Goal: Information Seeking & Learning: Learn about a topic

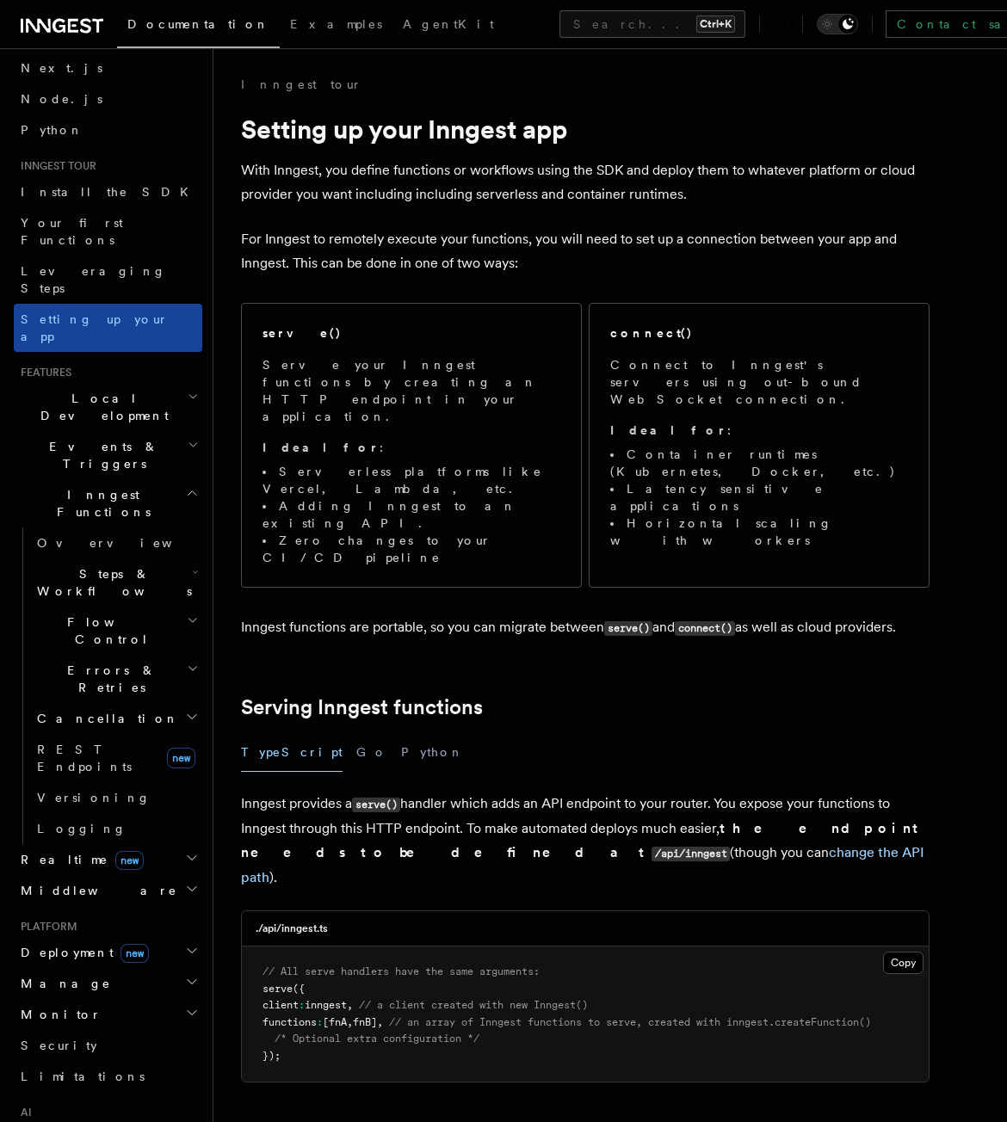
scroll to position [86, 0]
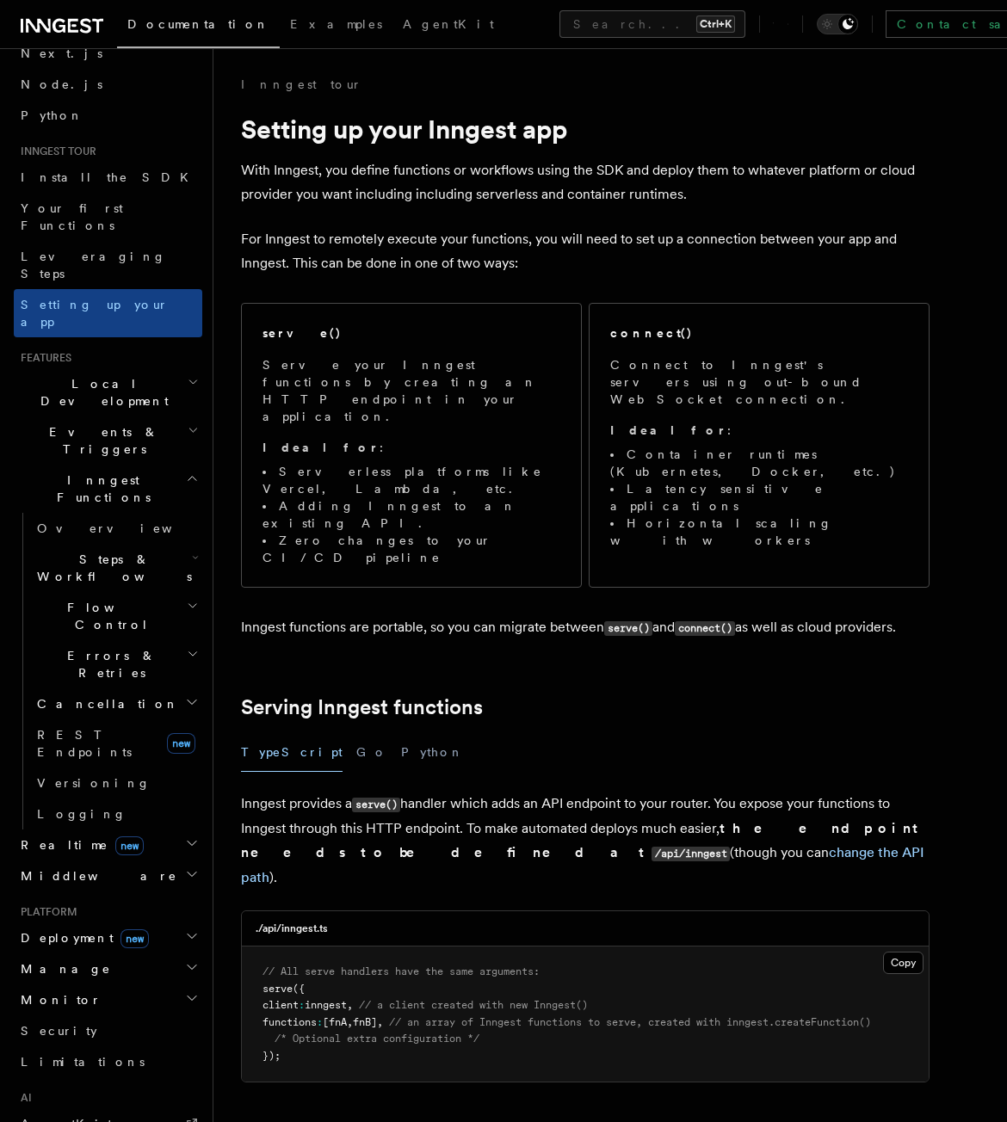
click at [118, 465] on h2 "Inngest Functions" at bounding box center [108, 489] width 189 height 48
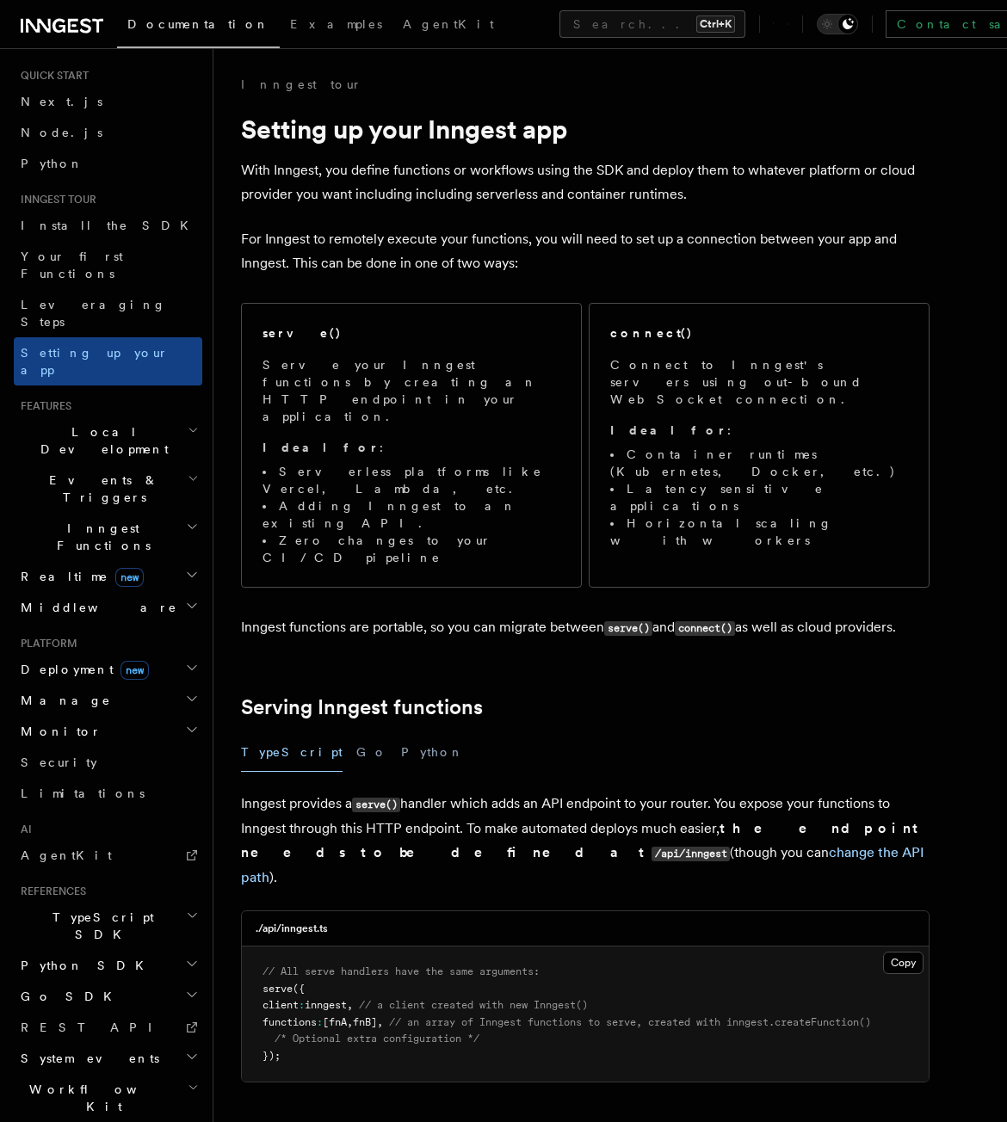
click at [141, 513] on h2 "Inngest Functions" at bounding box center [108, 537] width 189 height 48
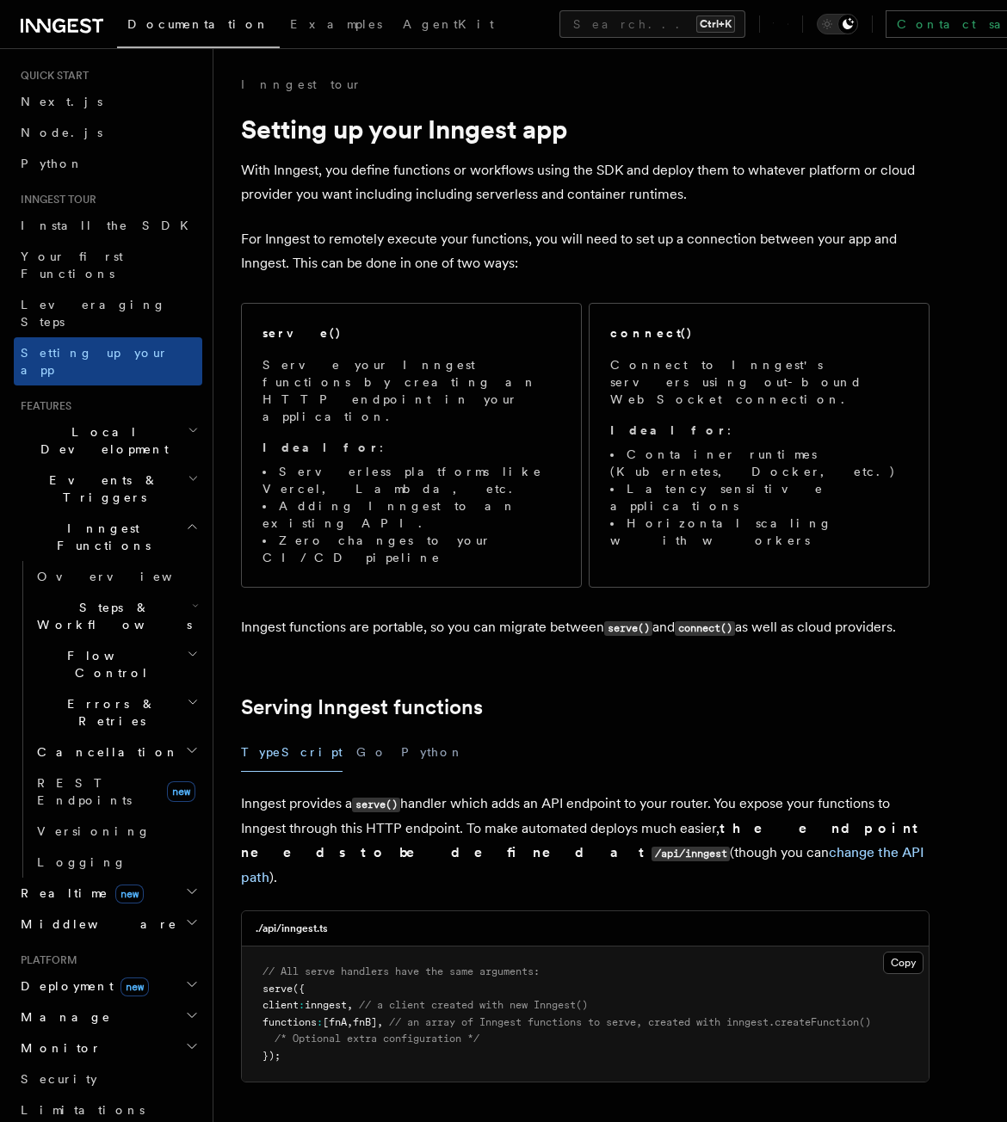
scroll to position [86, 0]
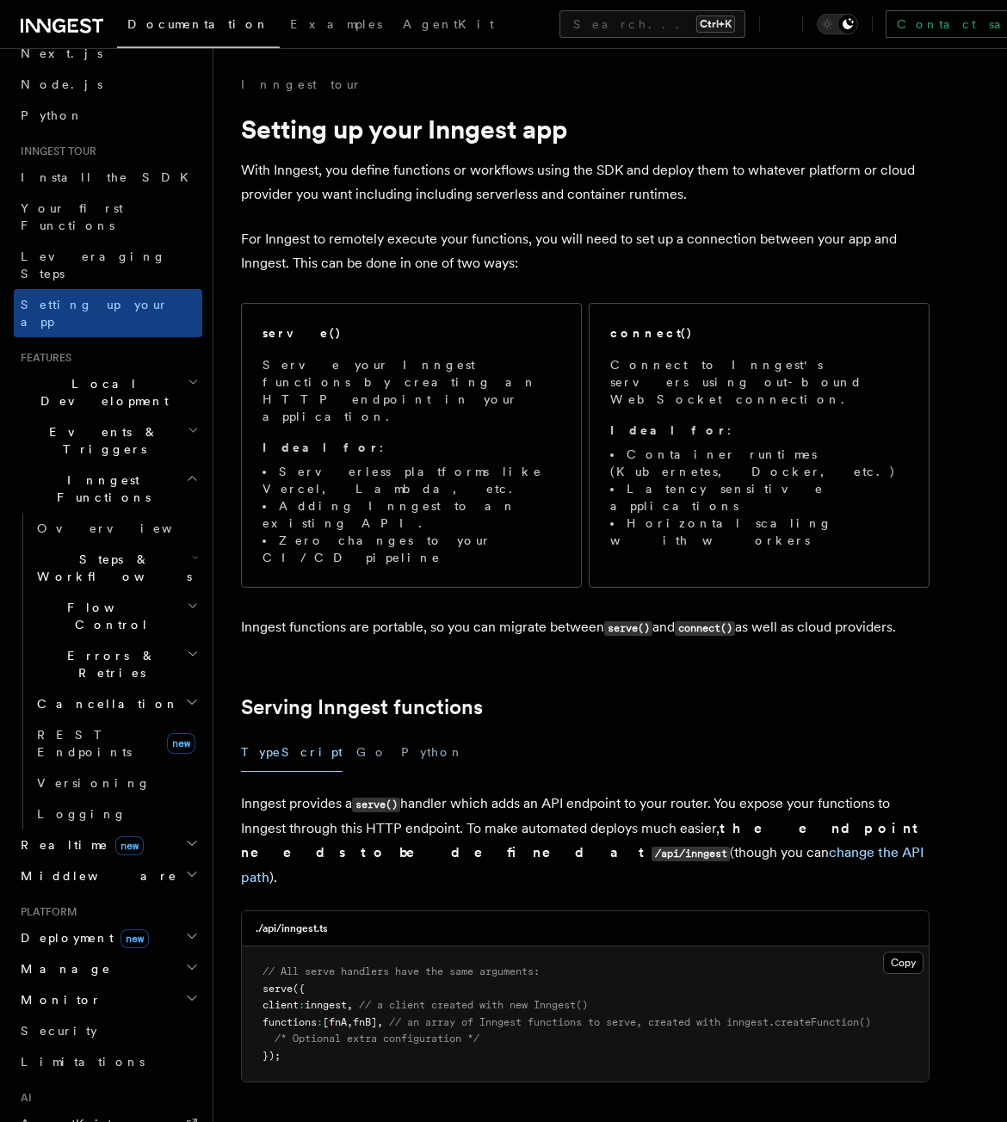
click at [122, 551] on span "Steps & Workflows" at bounding box center [111, 568] width 162 height 34
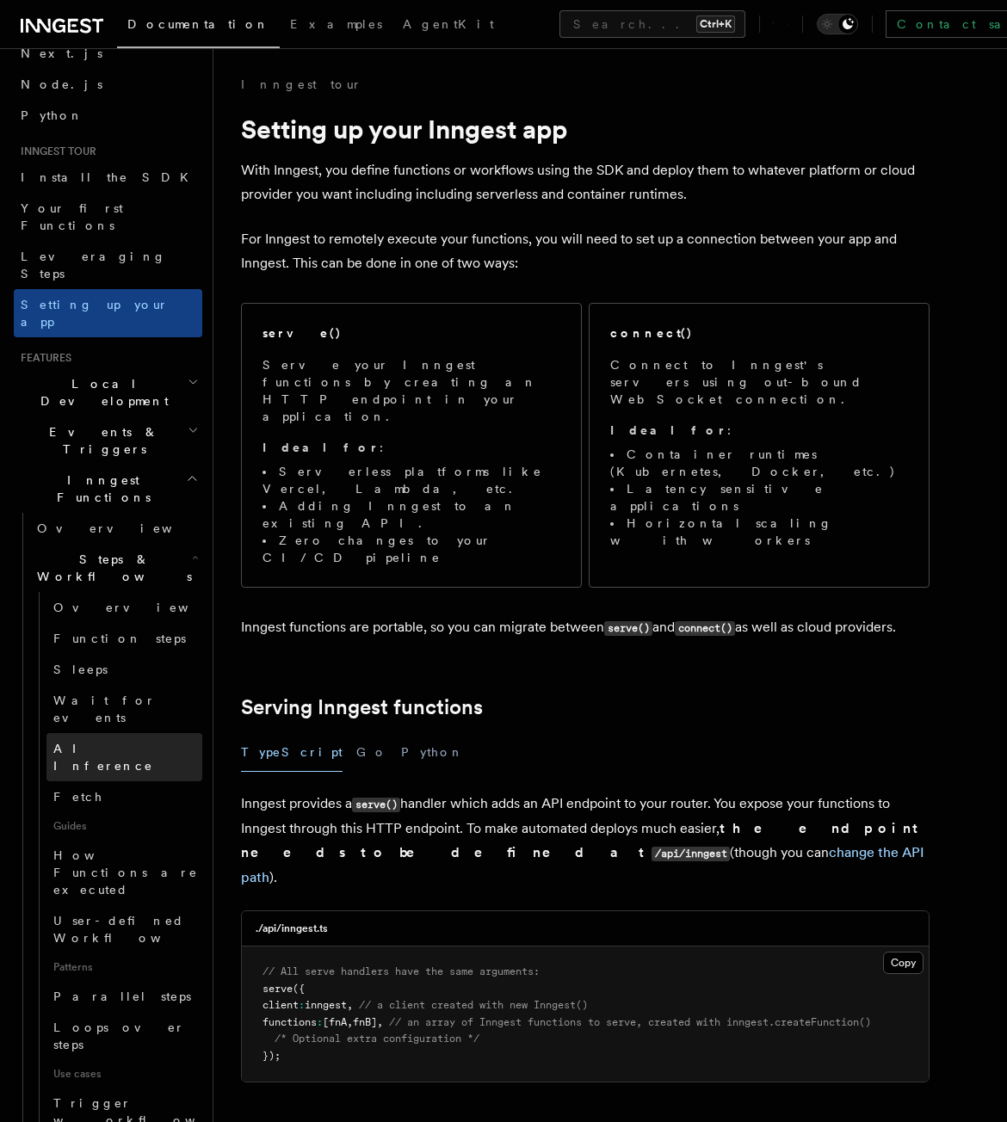
click at [122, 733] on link "AI Inference" at bounding box center [124, 757] width 156 height 48
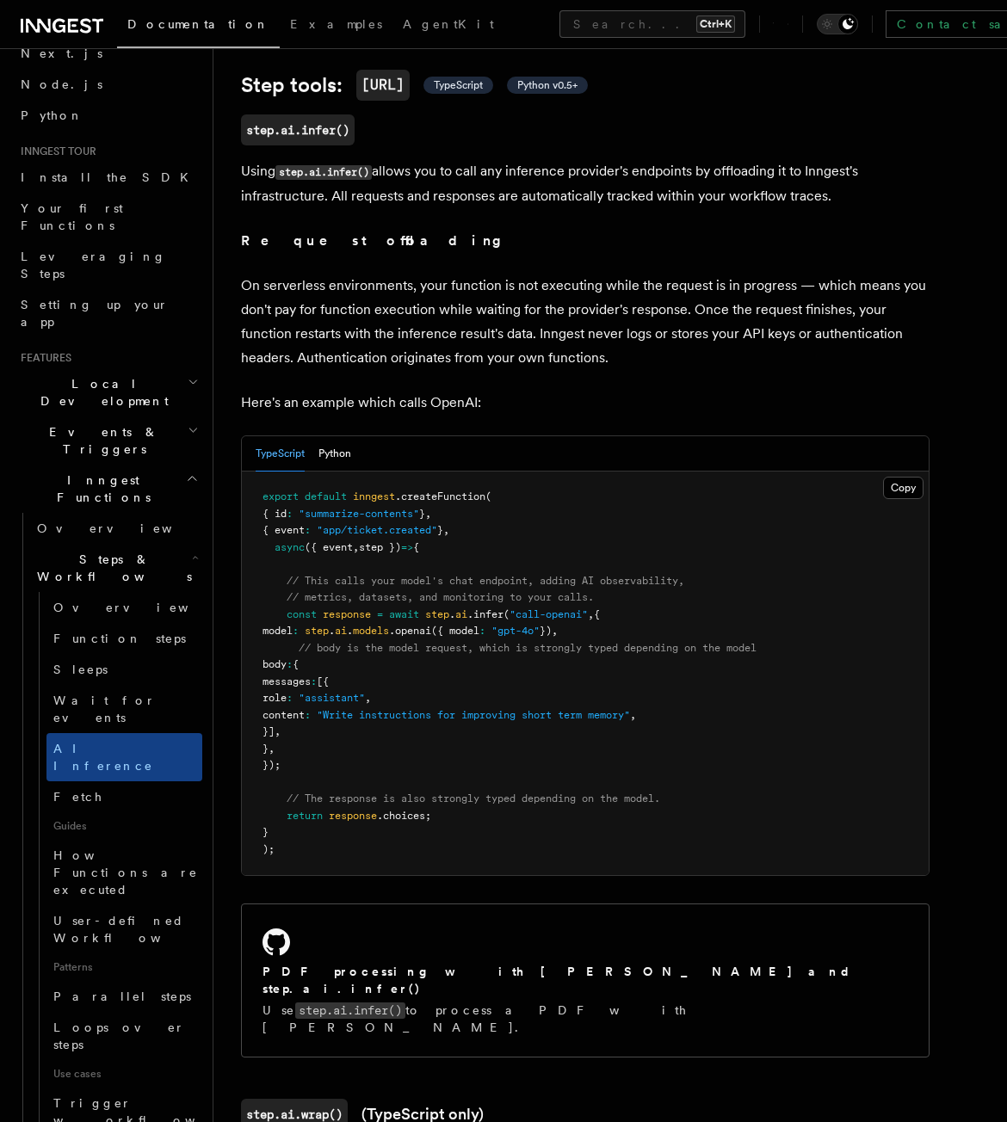
scroll to position [516, 0]
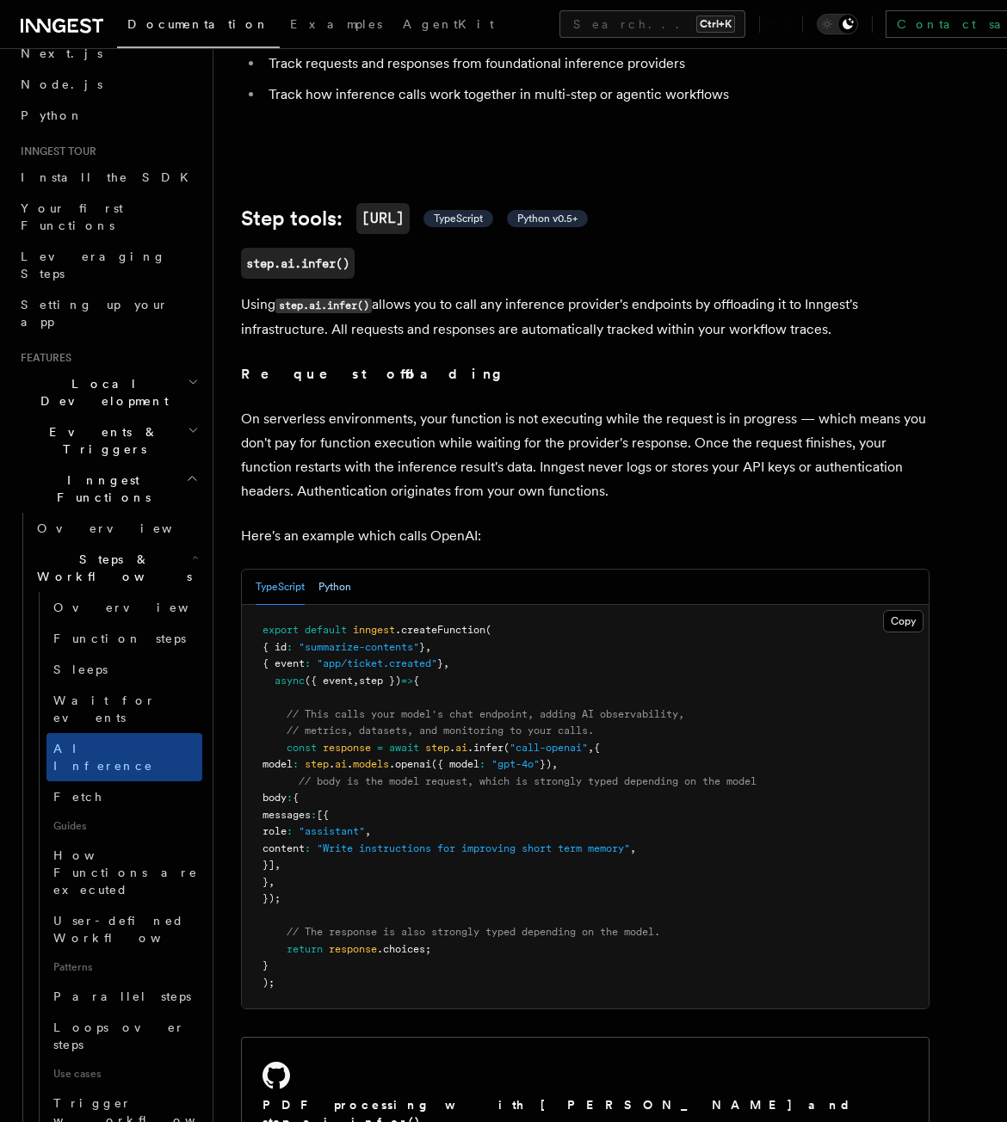
click at [332, 570] on button "Python" at bounding box center [334, 587] width 33 height 35
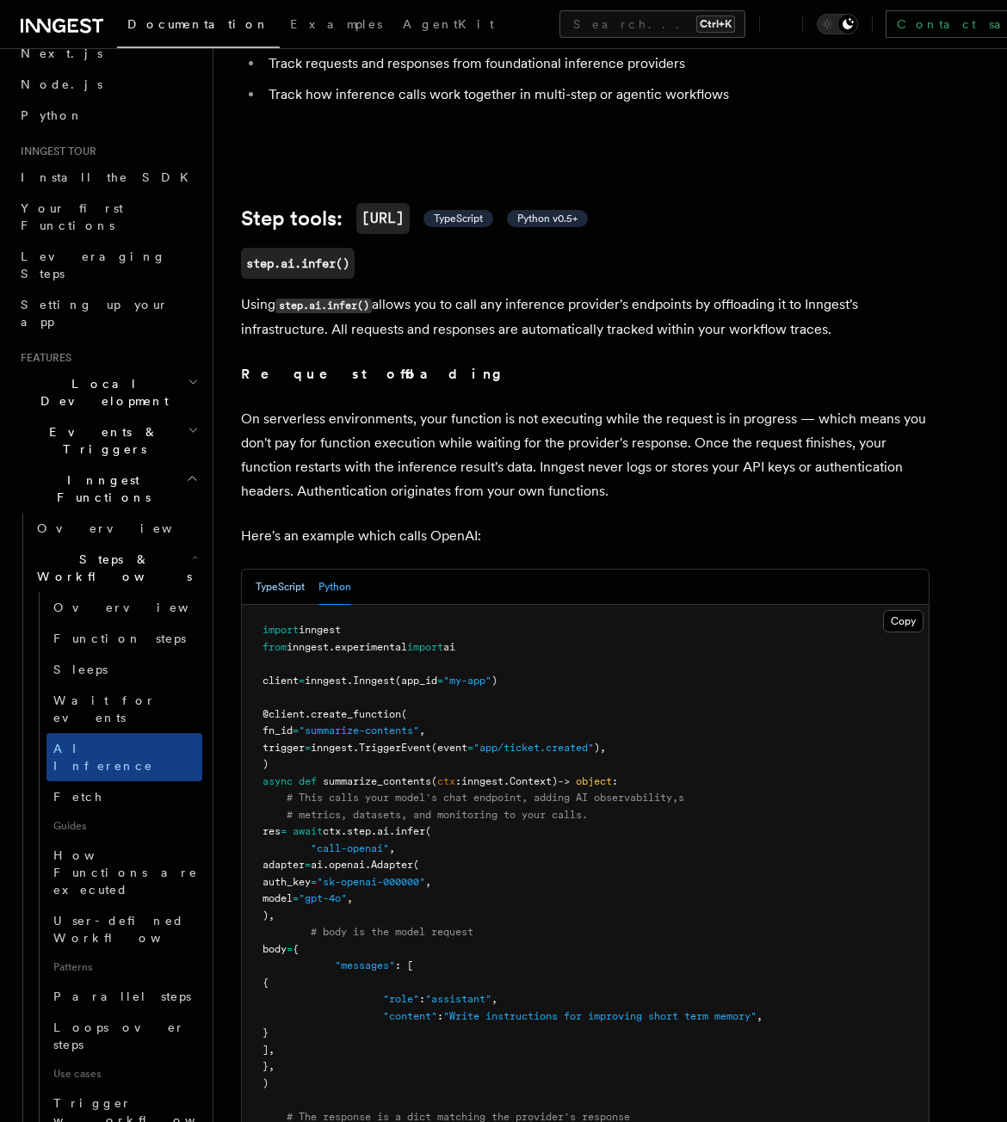
click at [295, 570] on button "TypeScript" at bounding box center [280, 587] width 49 height 35
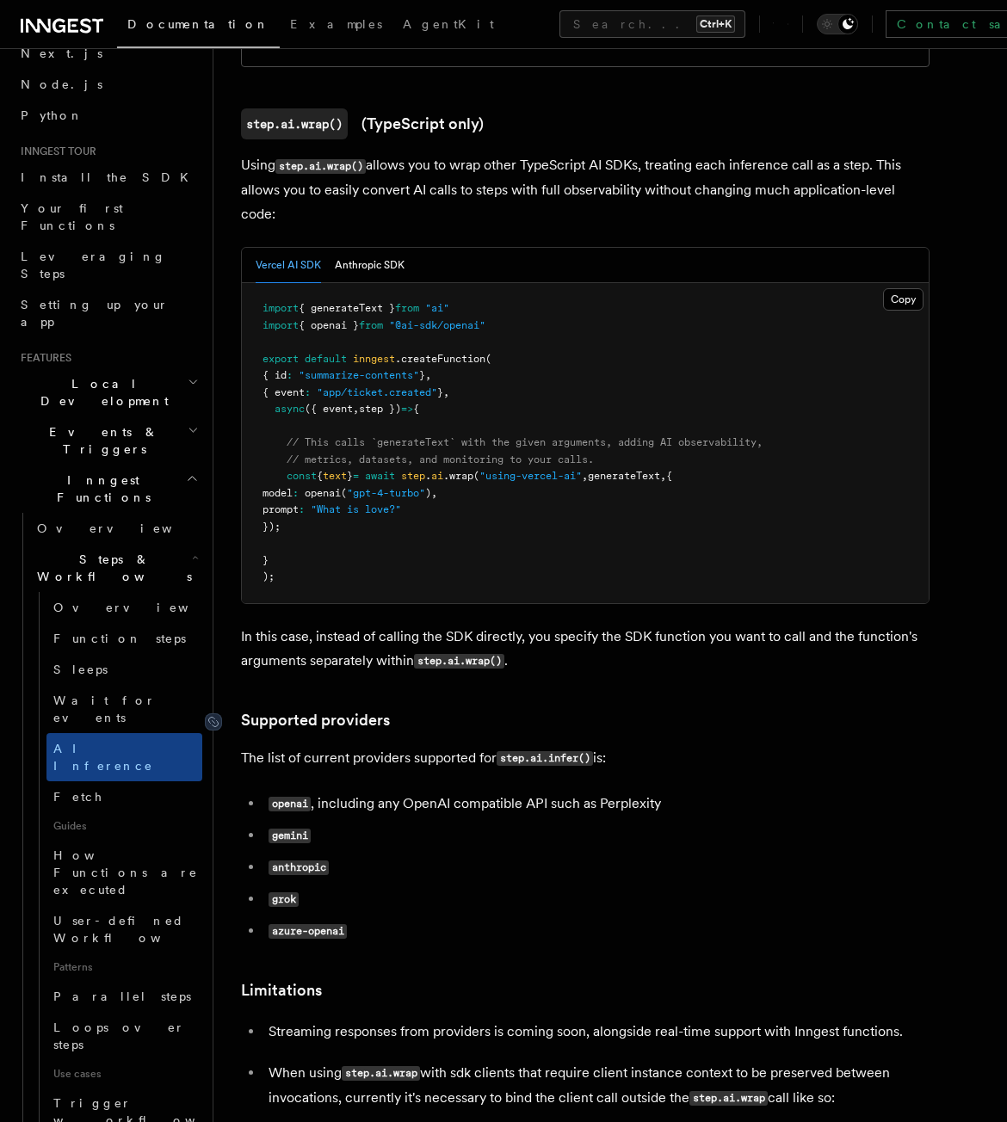
scroll to position [1721, 0]
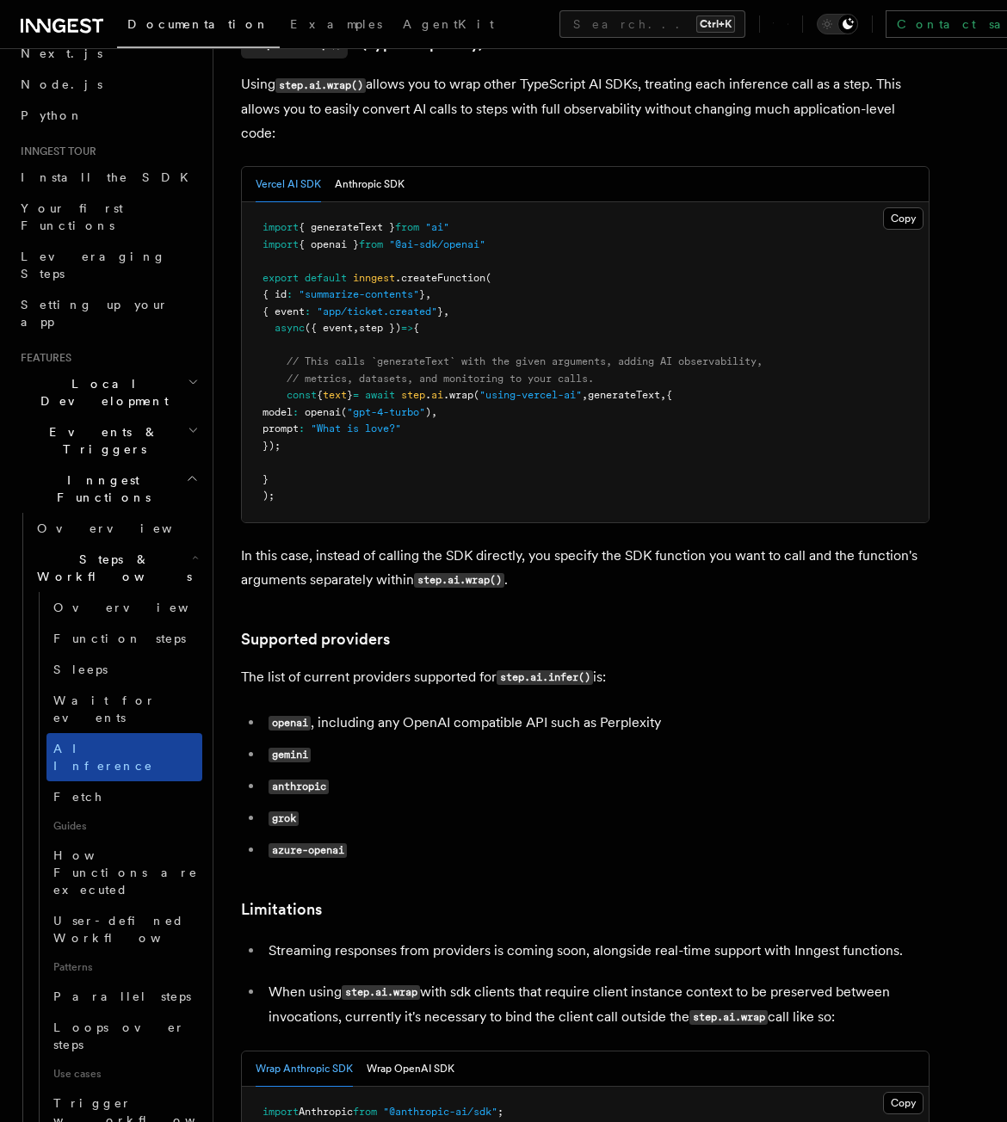
click at [83, 733] on link "AI Inference" at bounding box center [124, 757] width 156 height 48
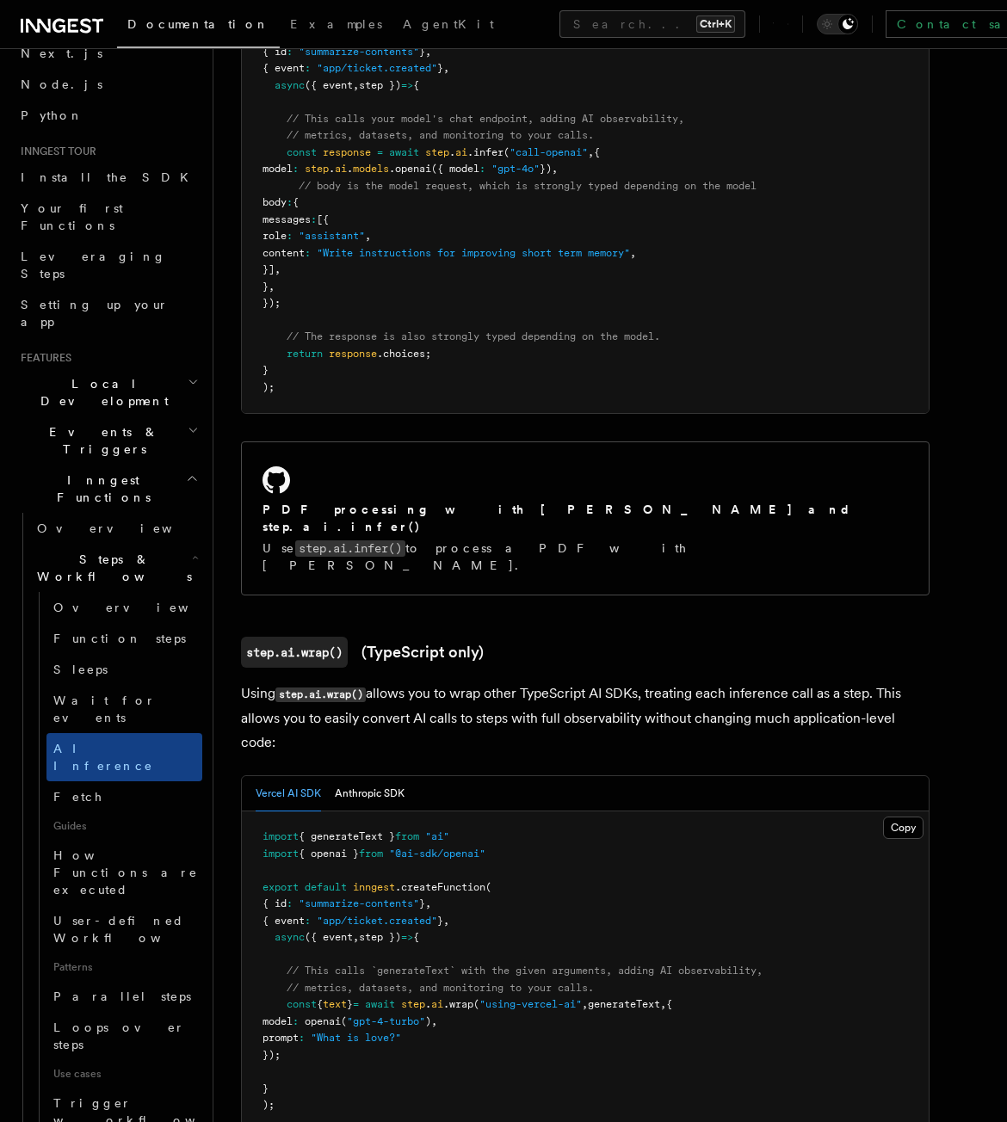
scroll to position [1119, 0]
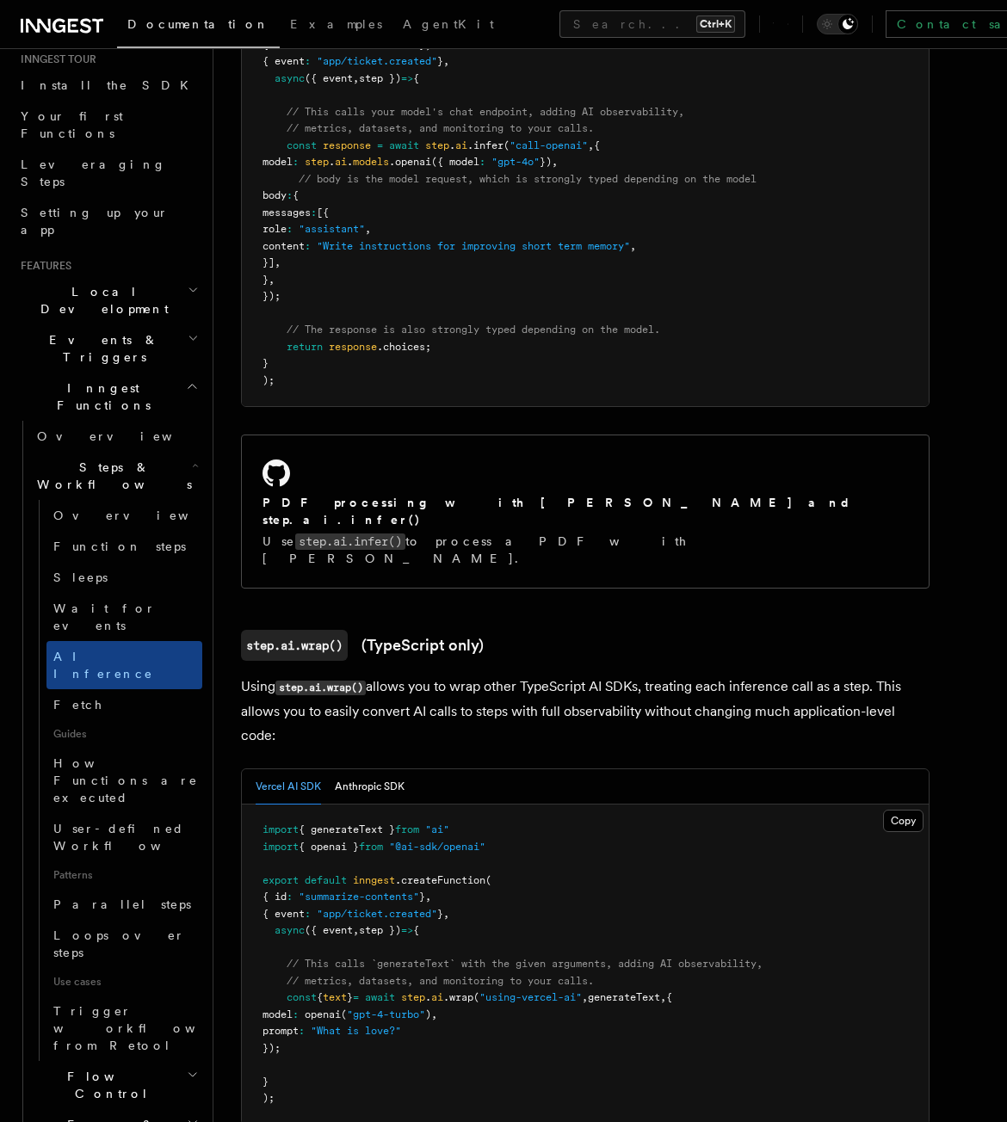
scroll to position [0, 0]
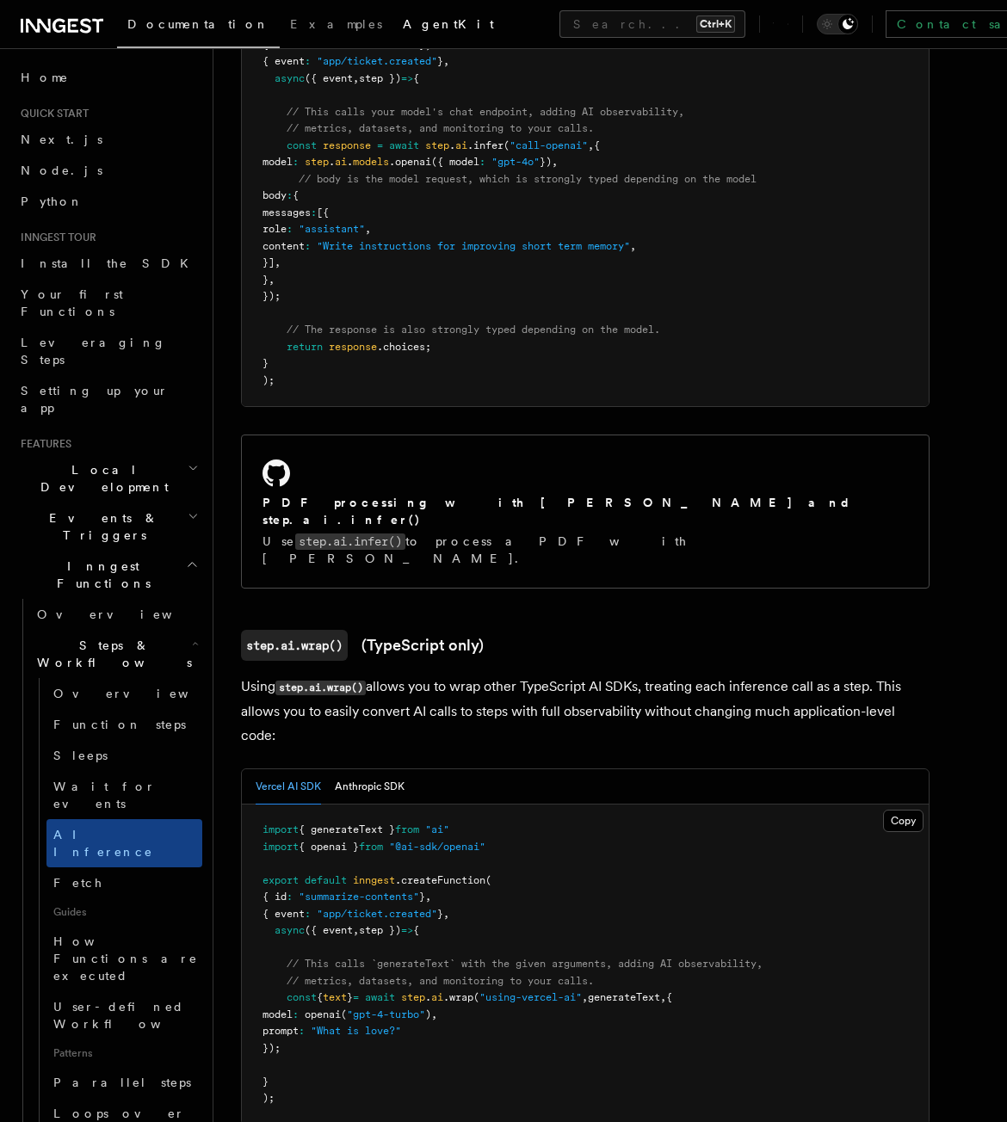
click at [403, 28] on span "AgentKit" at bounding box center [448, 24] width 91 height 14
